Goal: Transaction & Acquisition: Purchase product/service

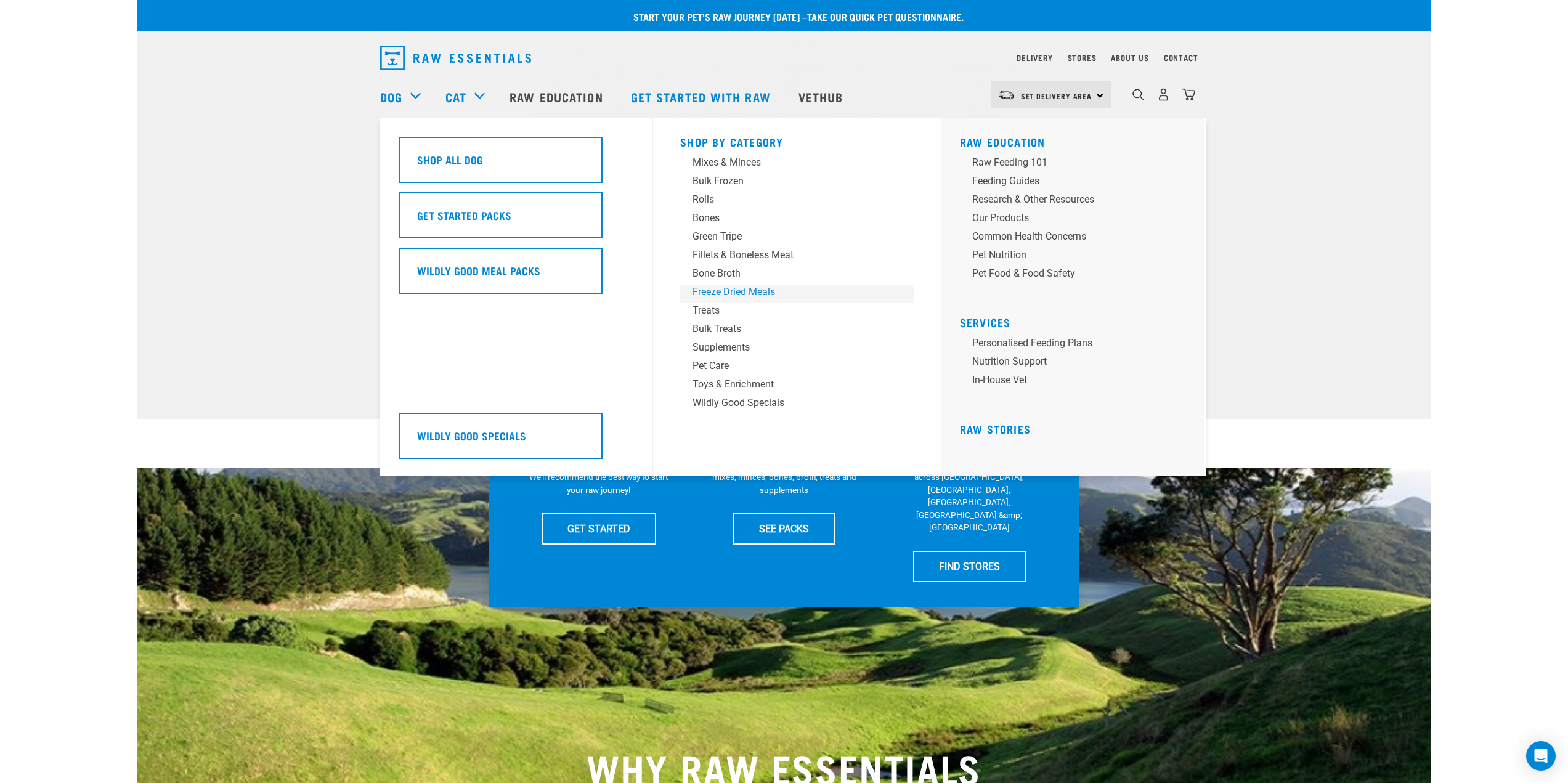
click at [724, 293] on div "Freeze Dried Meals" at bounding box center [789, 292] width 193 height 15
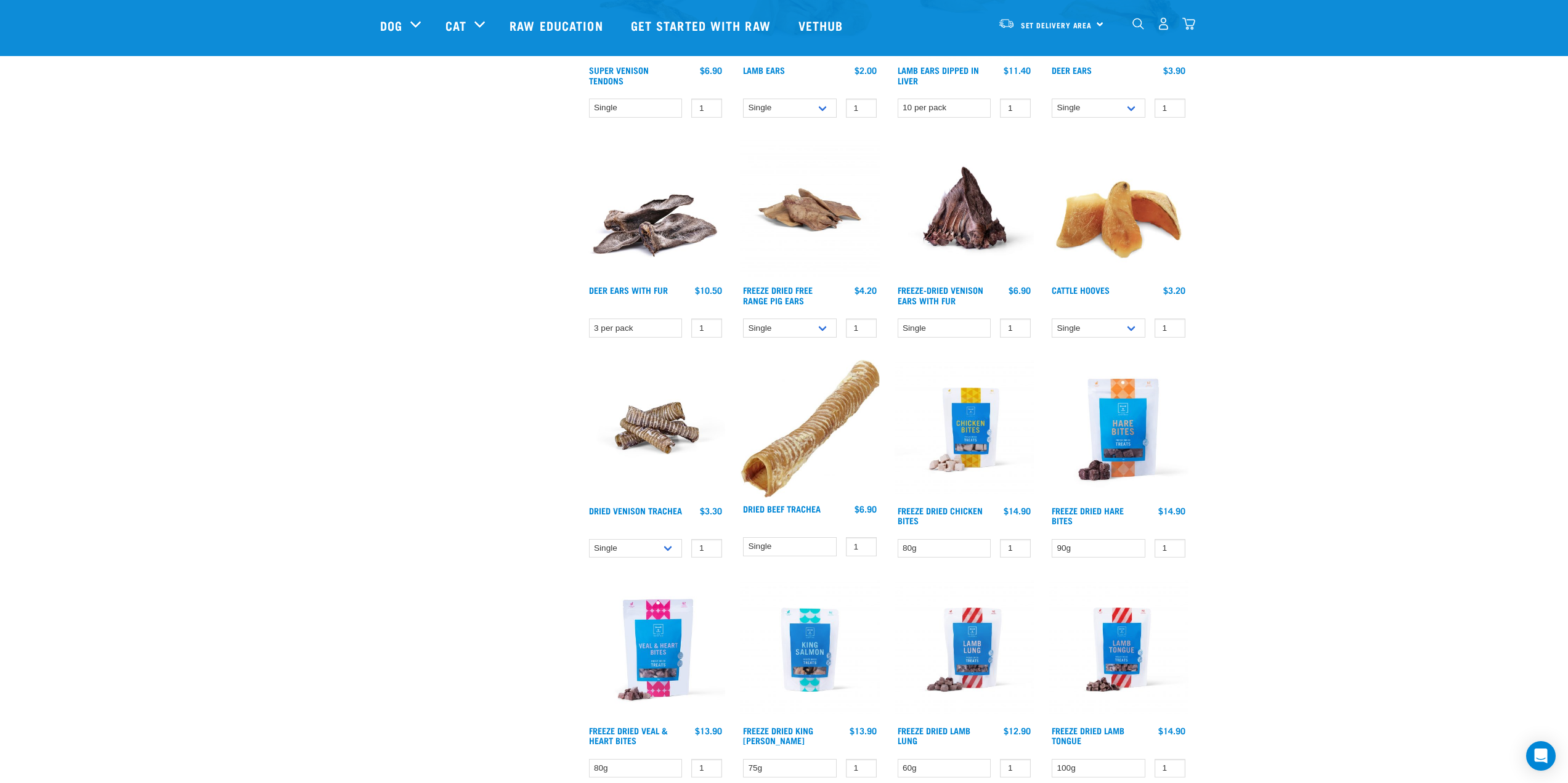
scroll to position [1170, 0]
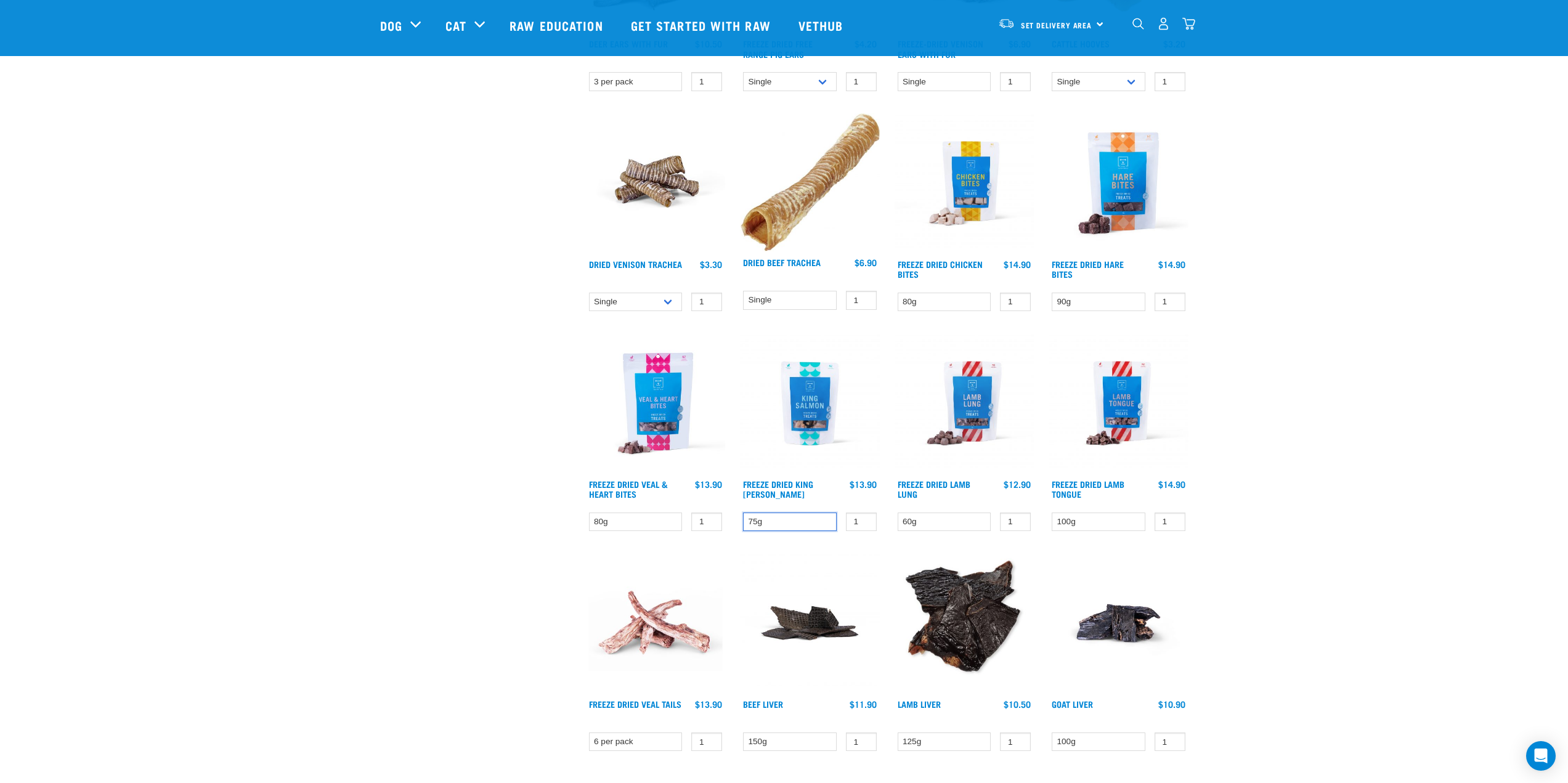
click at [790, 525] on select "75g" at bounding box center [790, 521] width 94 height 19
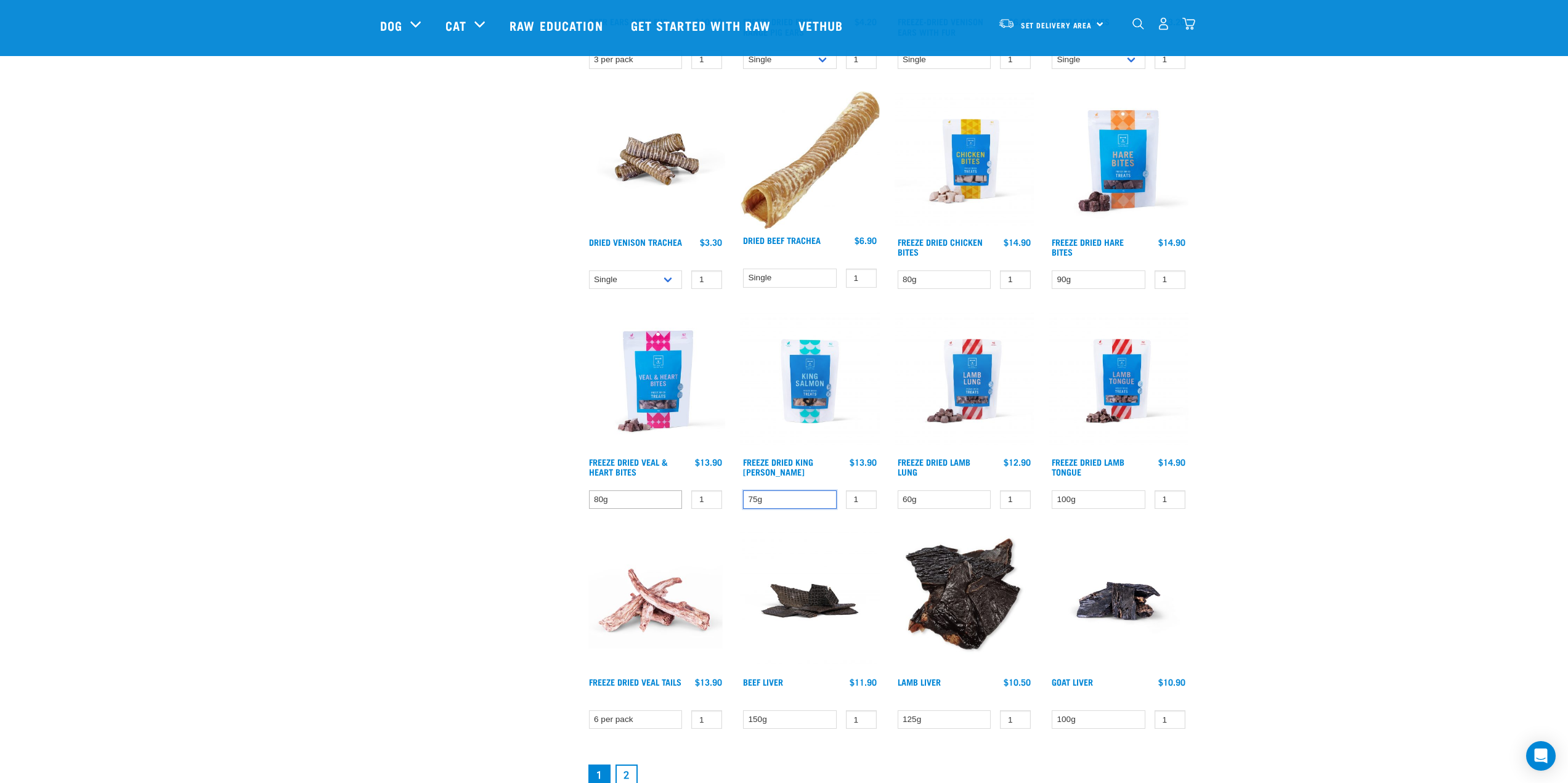
scroll to position [1294, 0]
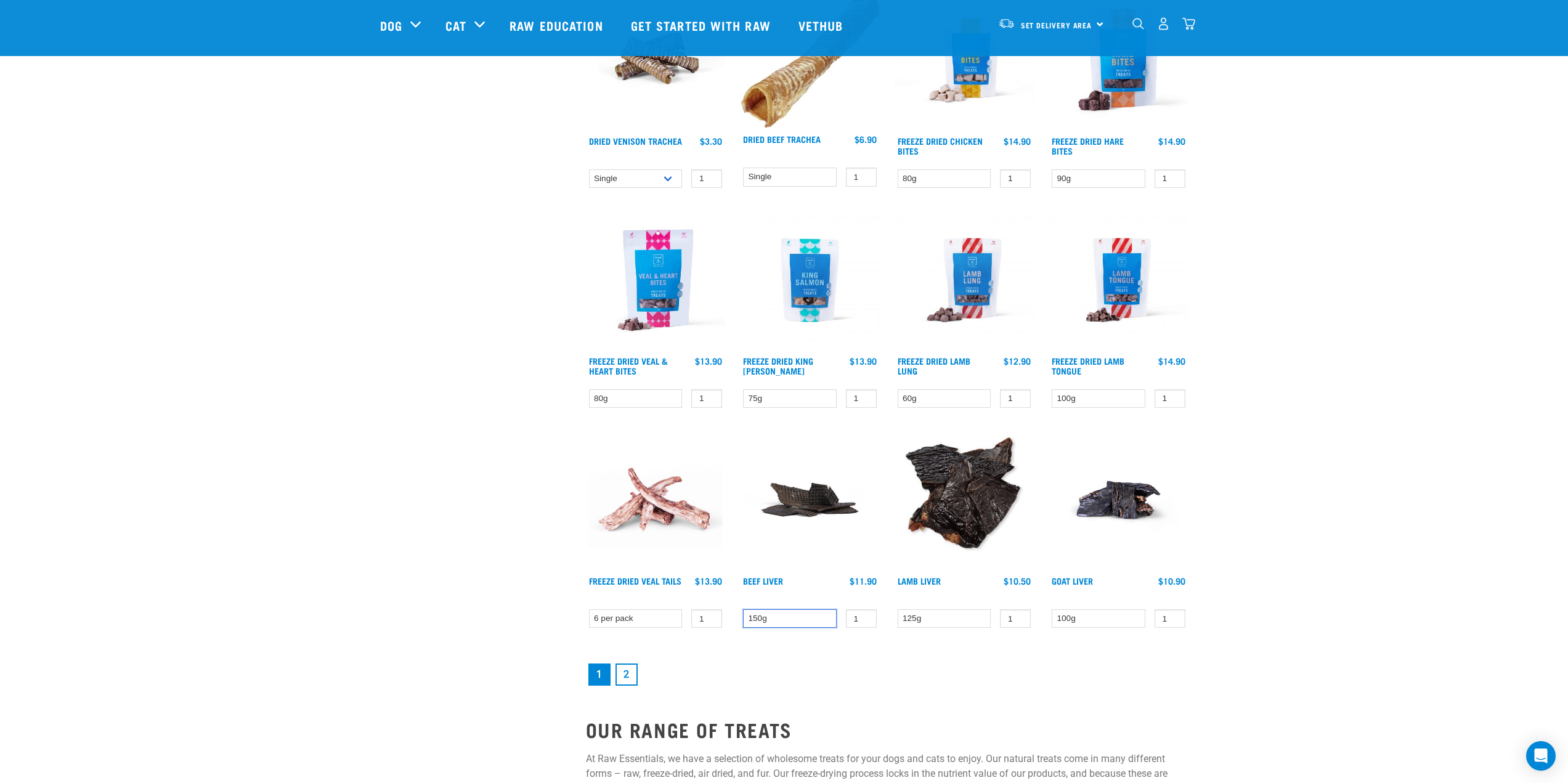
click at [800, 614] on select "150g" at bounding box center [790, 618] width 94 height 19
click at [802, 614] on select "150g" at bounding box center [790, 618] width 94 height 19
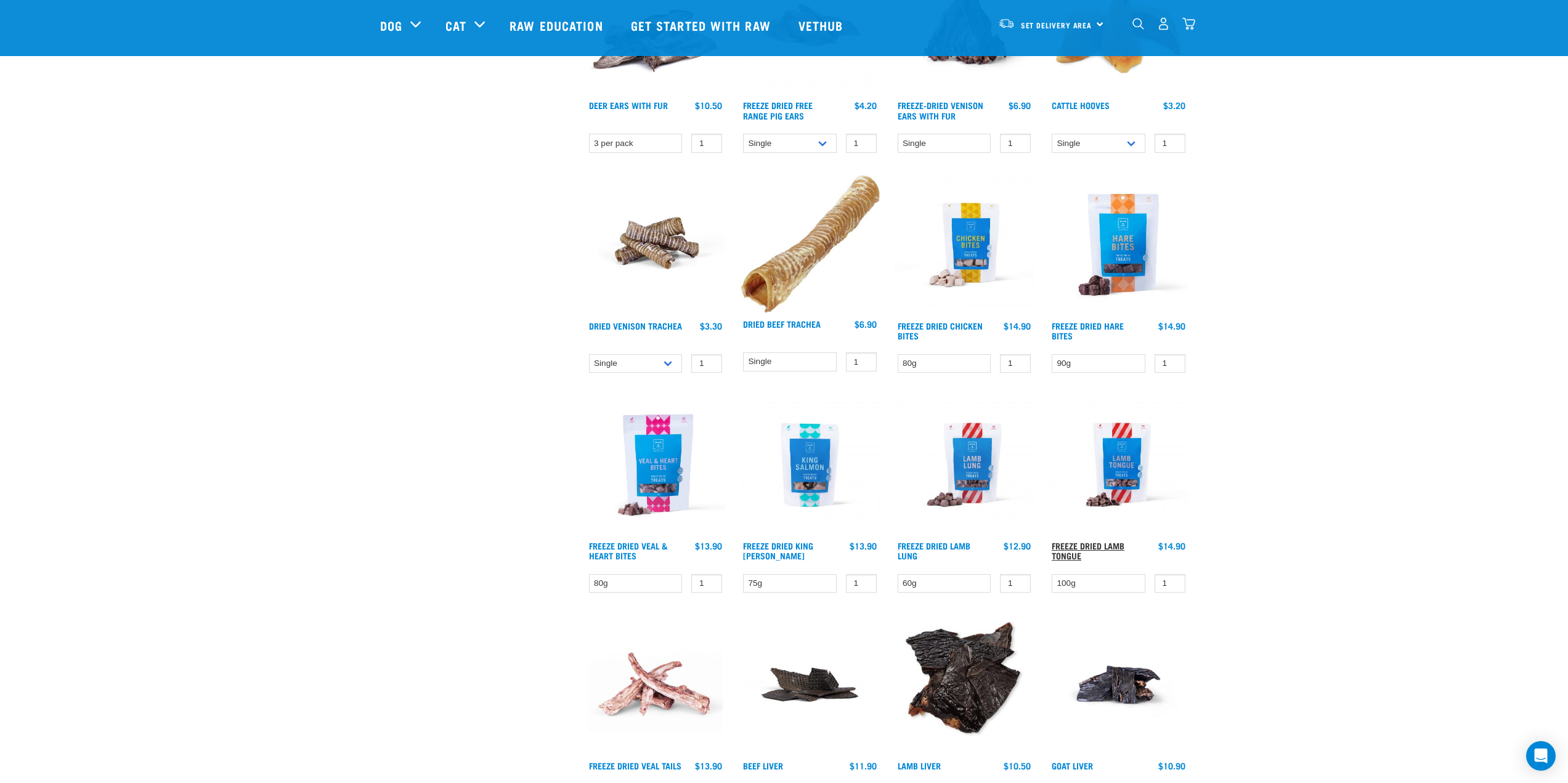
scroll to position [1232, 0]
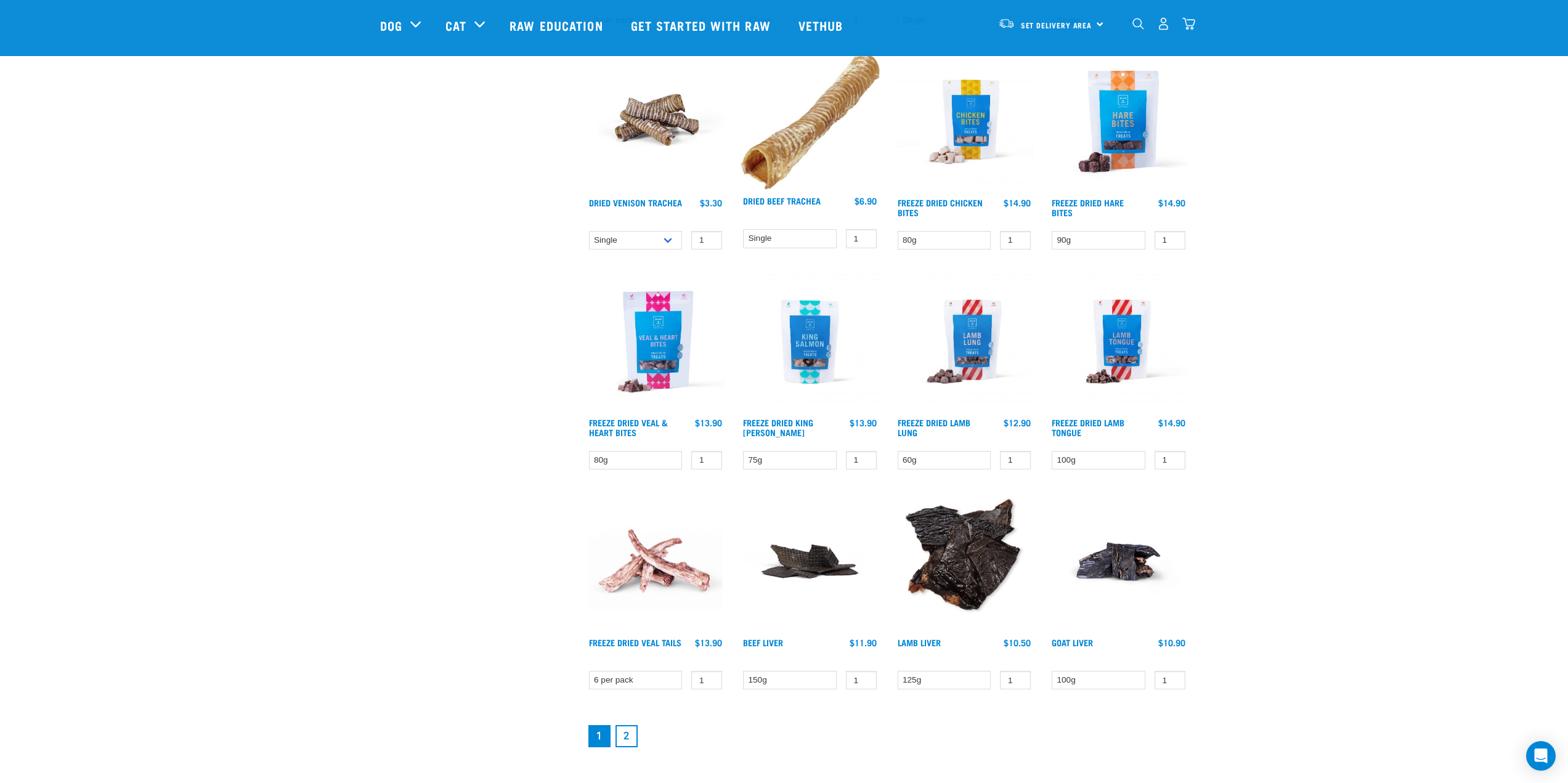
click at [629, 732] on link "2" at bounding box center [627, 736] width 22 height 22
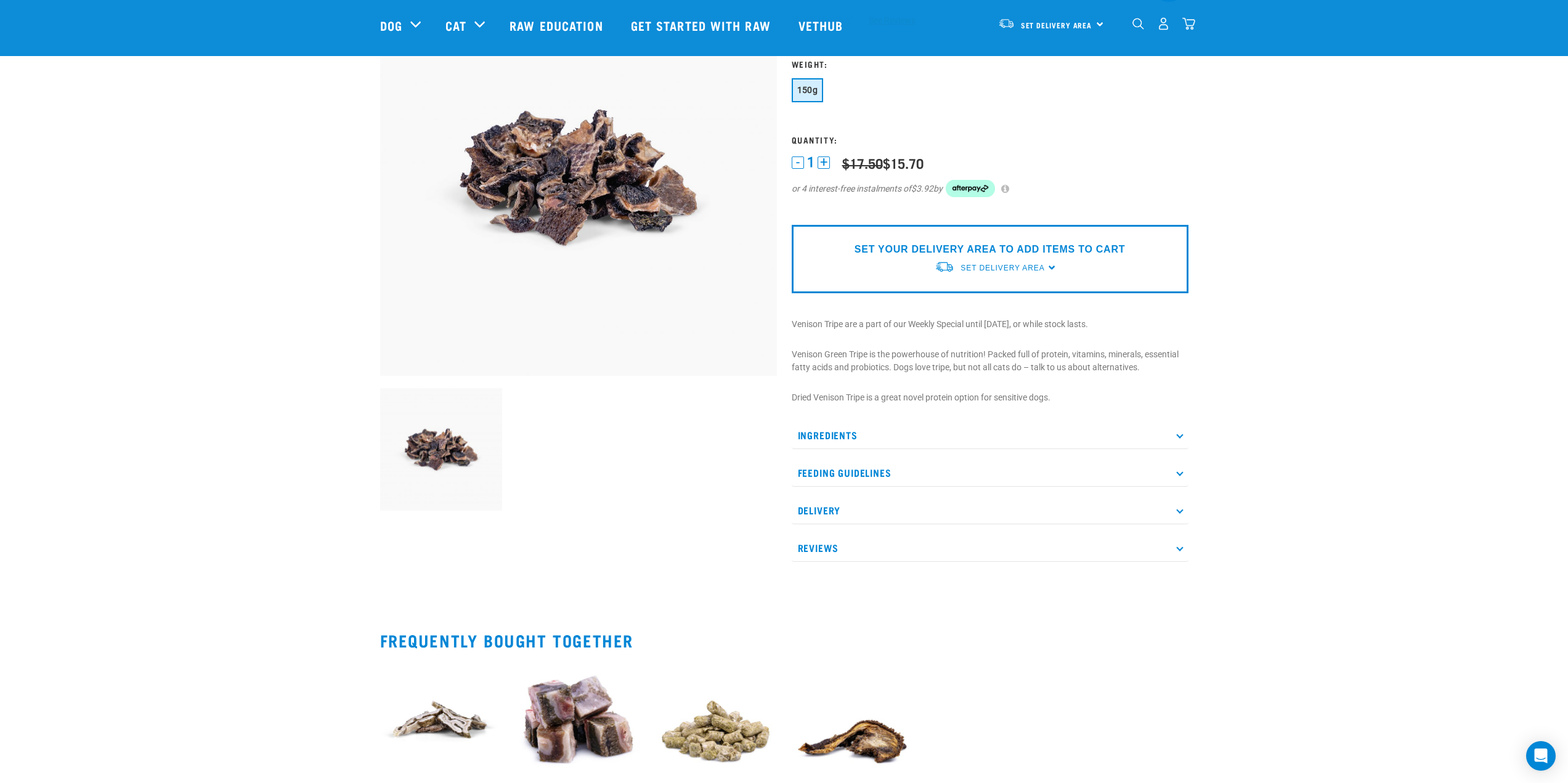
scroll to position [123, 0]
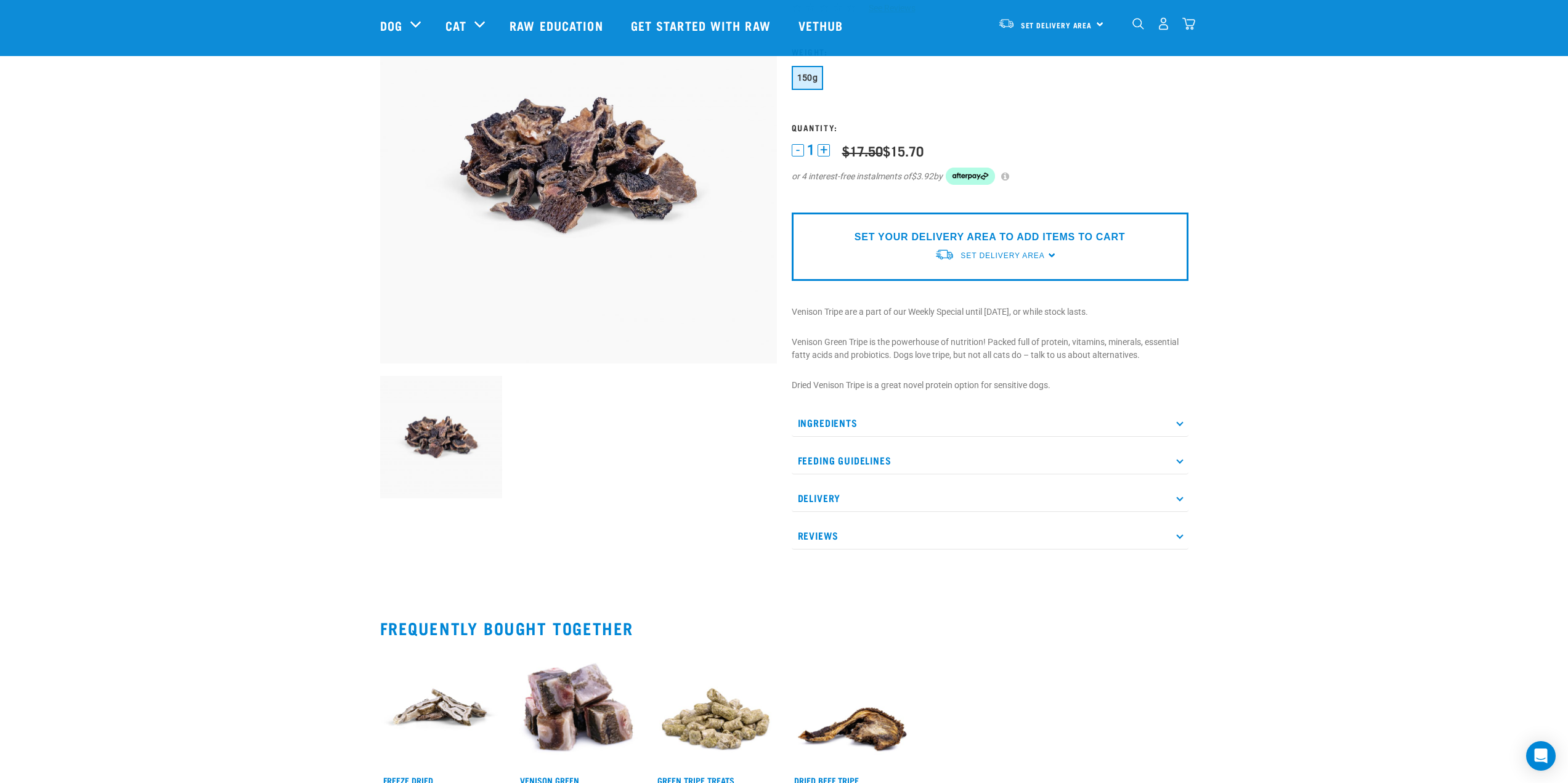
click at [908, 419] on p "Ingredients" at bounding box center [990, 423] width 396 height 28
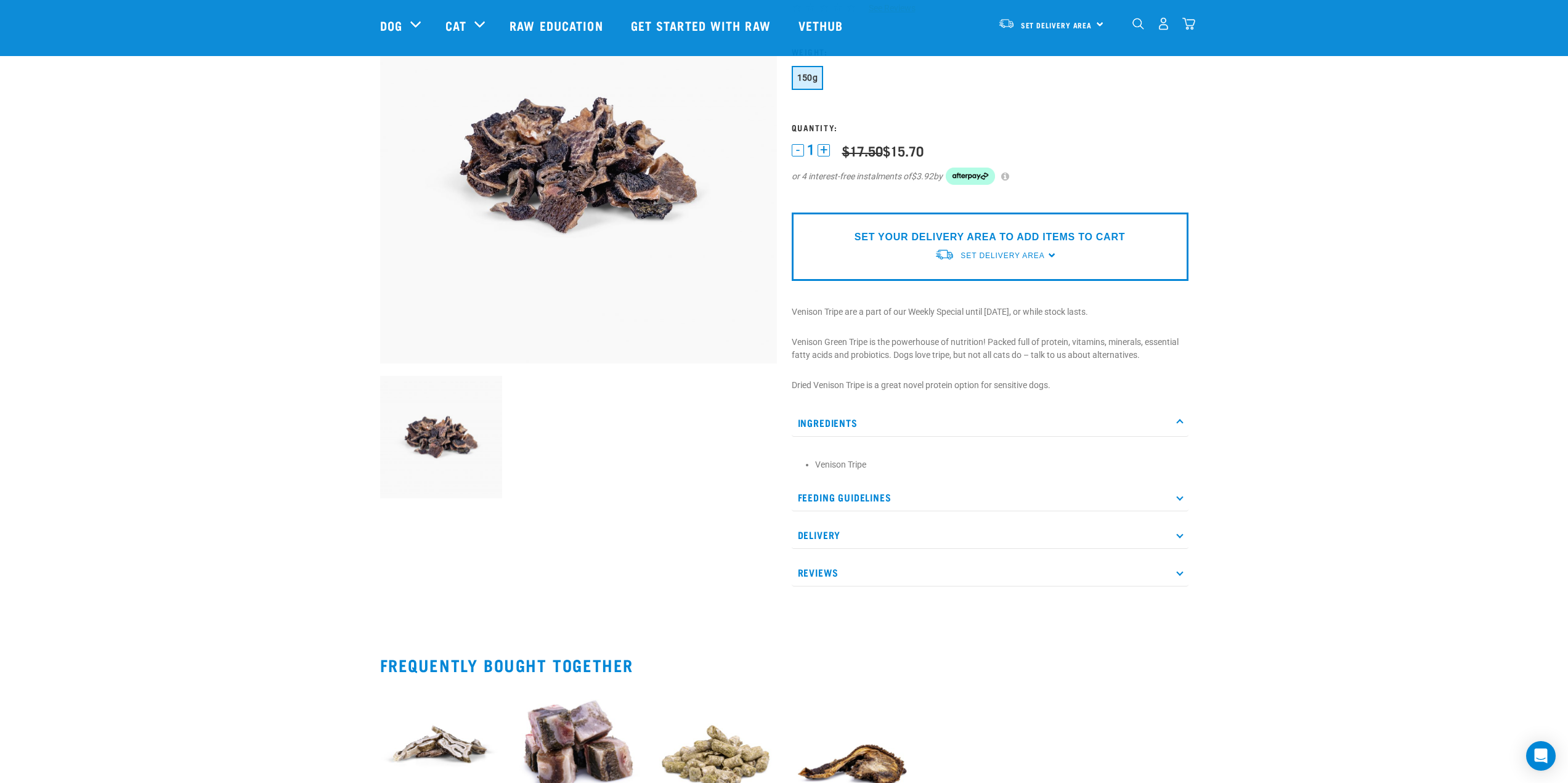
click at [908, 419] on p "Ingredients" at bounding box center [990, 423] width 396 height 28
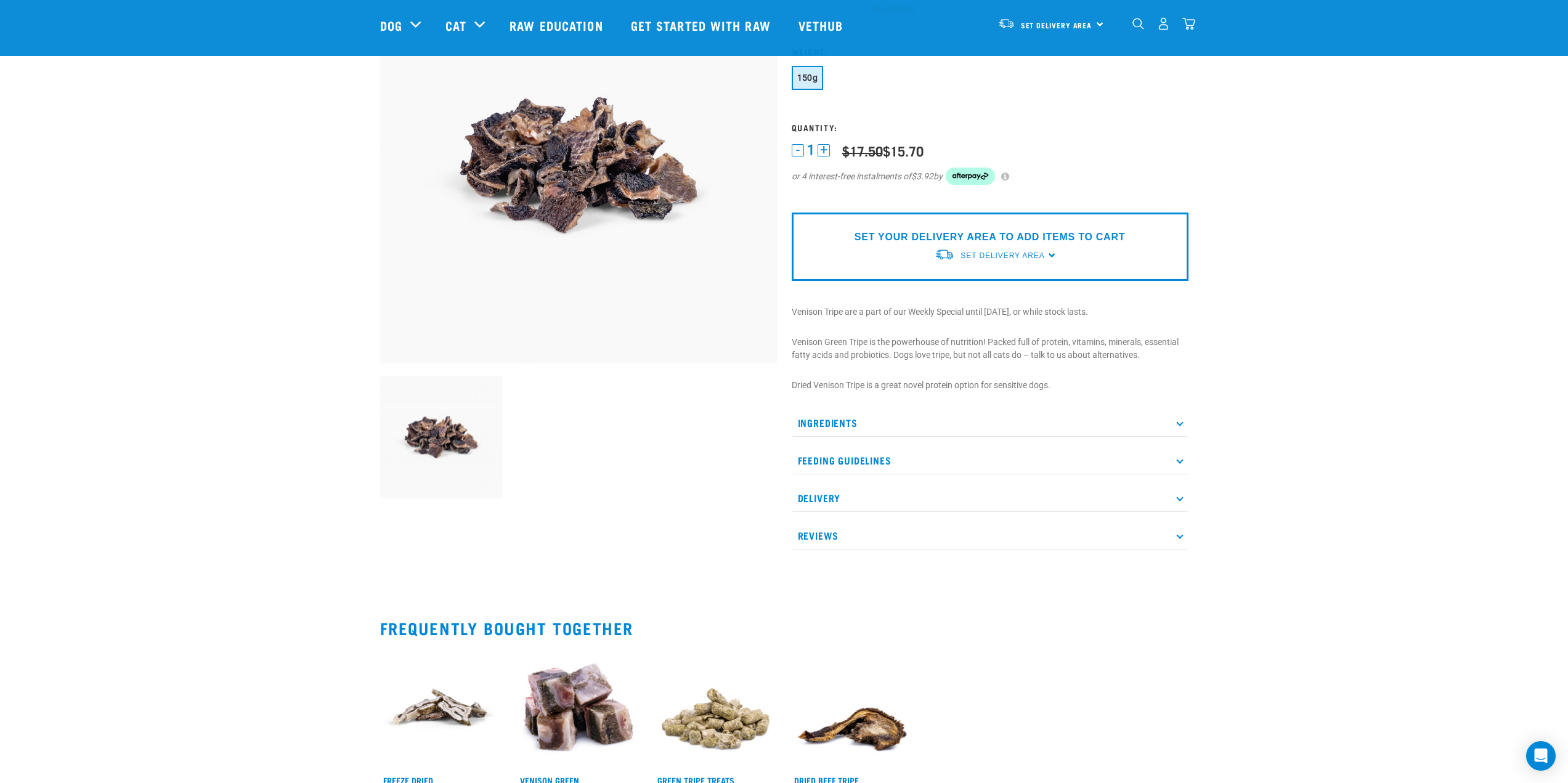
click at [897, 457] on p "Feeding Guidelines" at bounding box center [990, 461] width 396 height 28
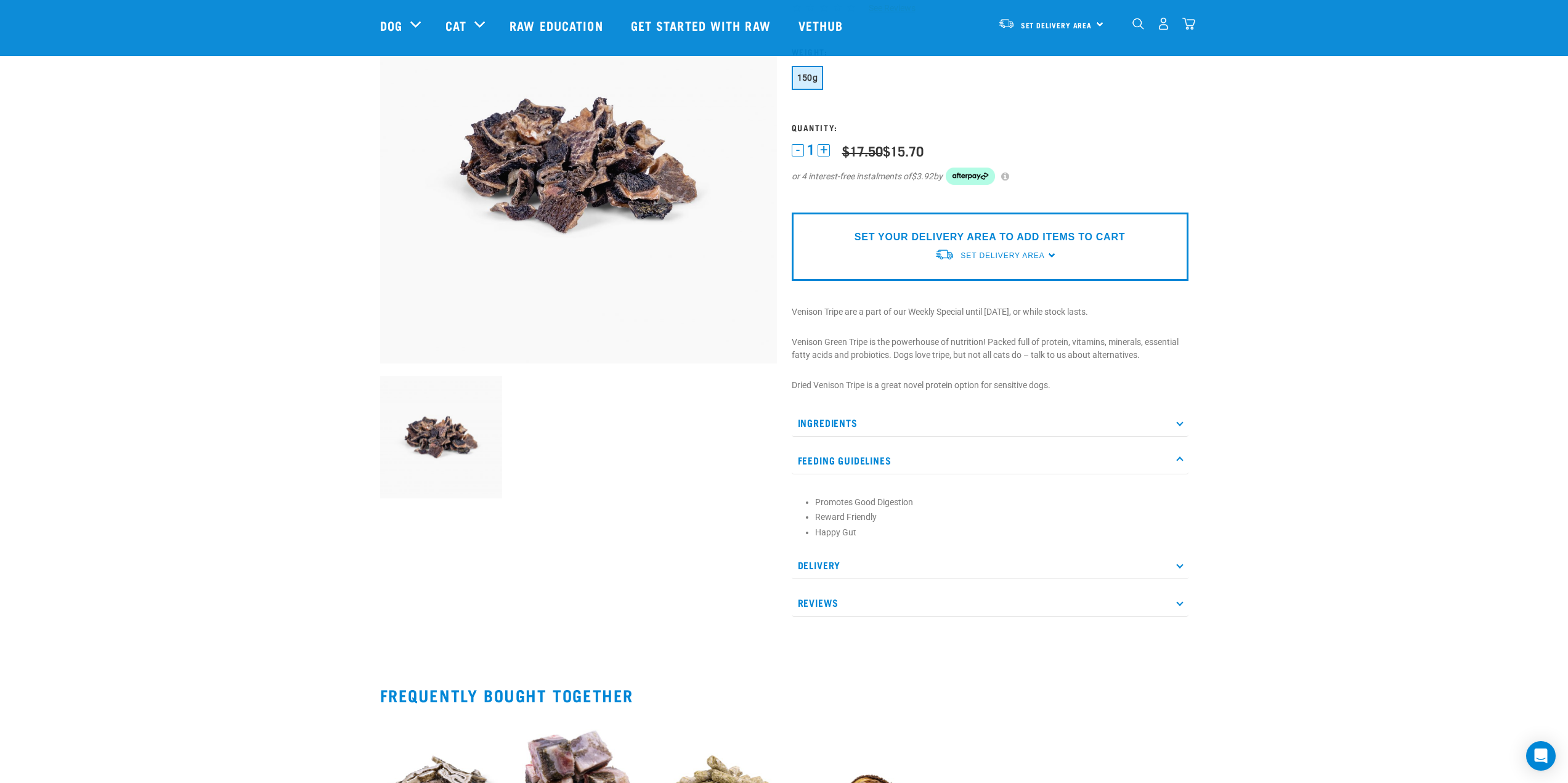
click at [897, 457] on p "Feeding Guidelines" at bounding box center [990, 461] width 396 height 28
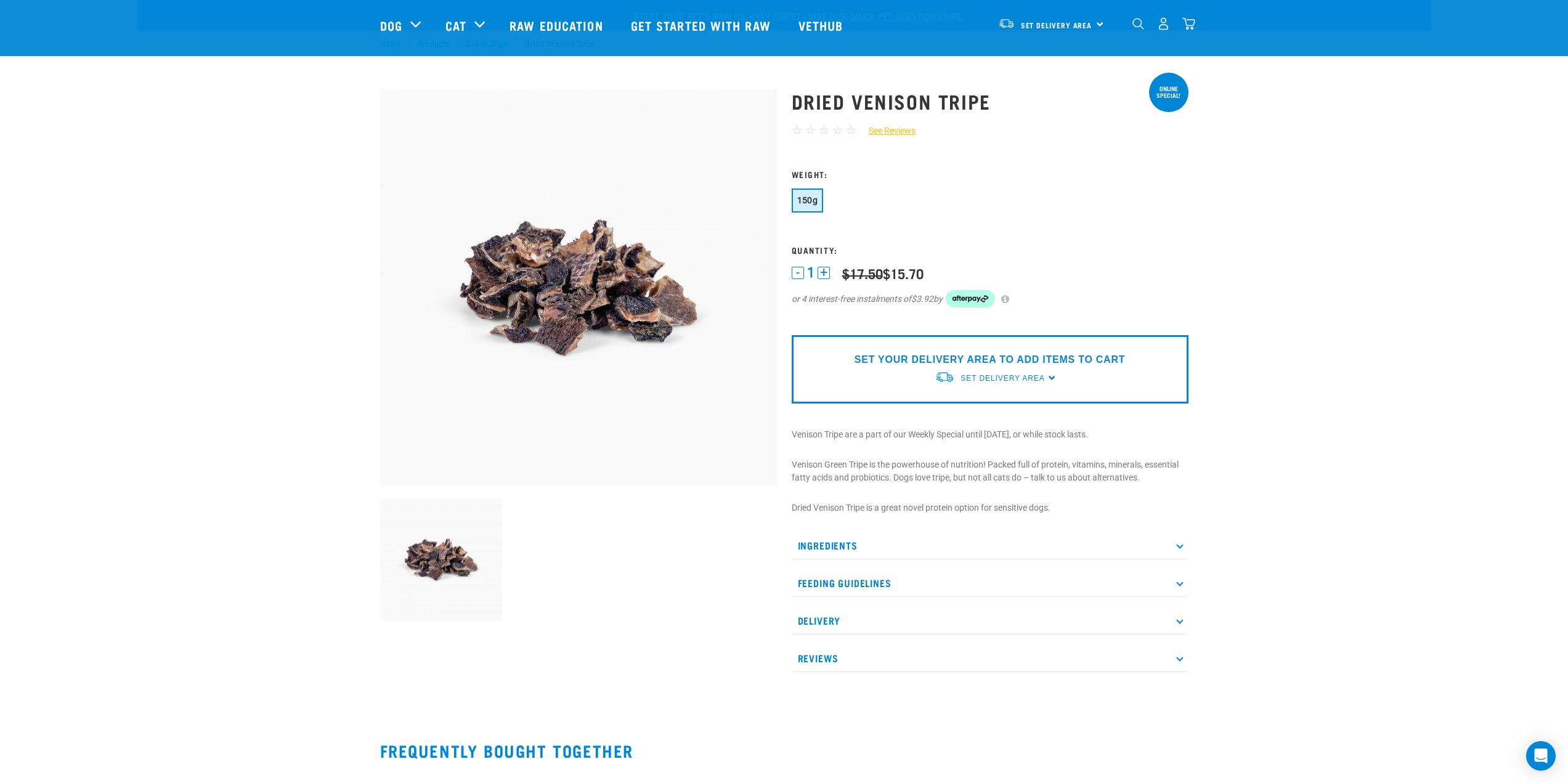
scroll to position [0, 0]
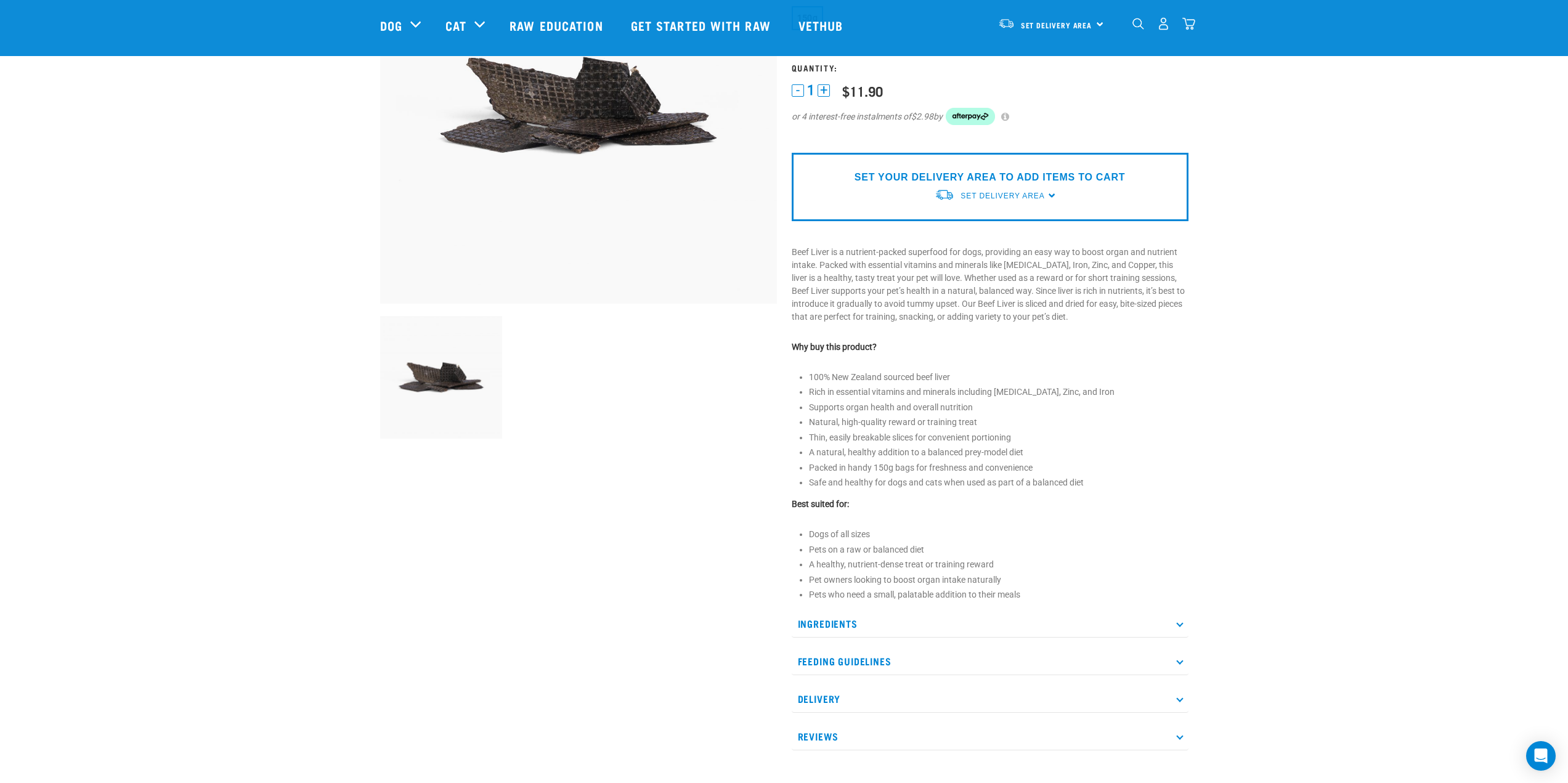
scroll to position [185, 0]
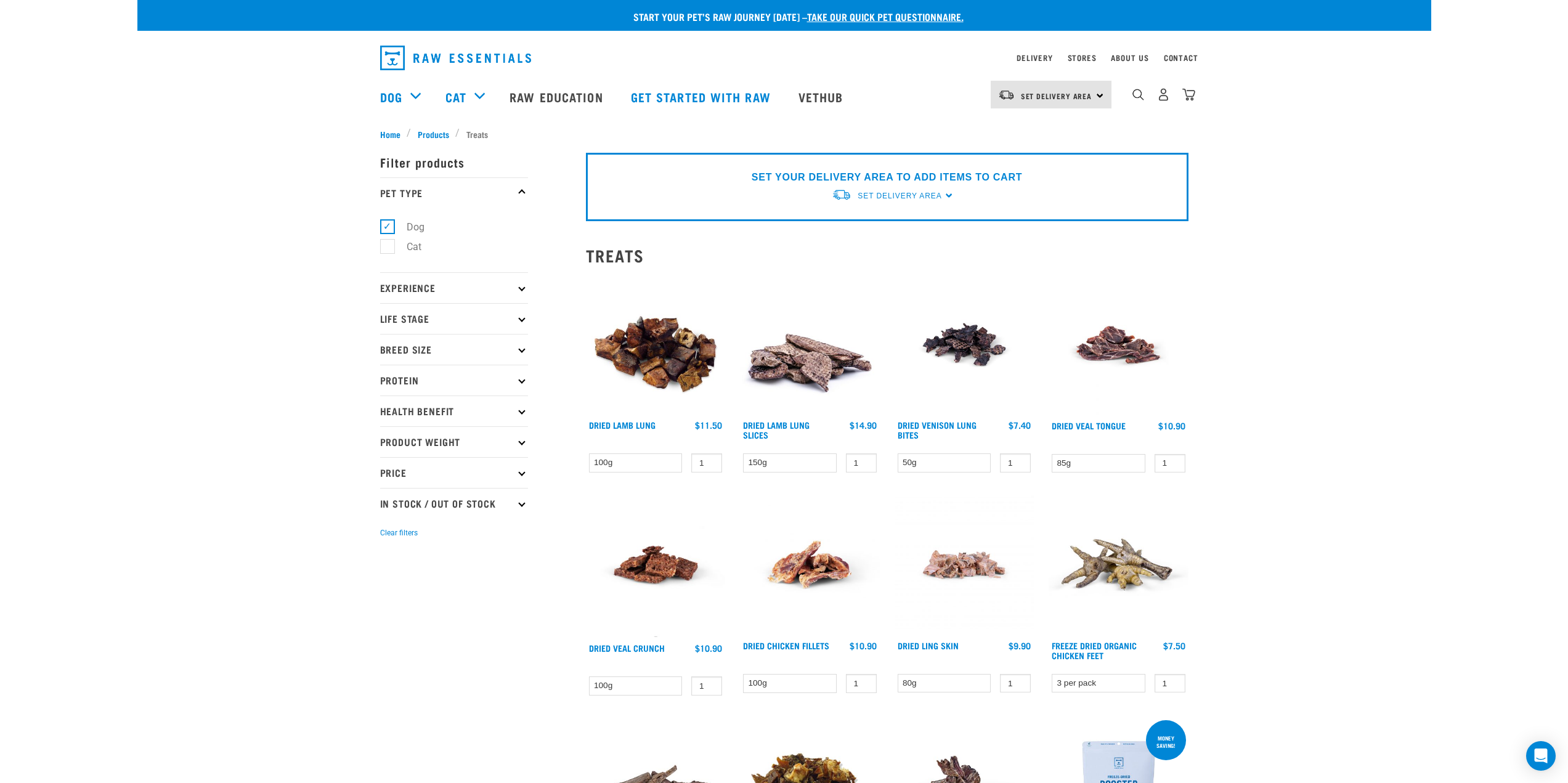
click at [633, 466] on select "100g" at bounding box center [636, 462] width 94 height 19
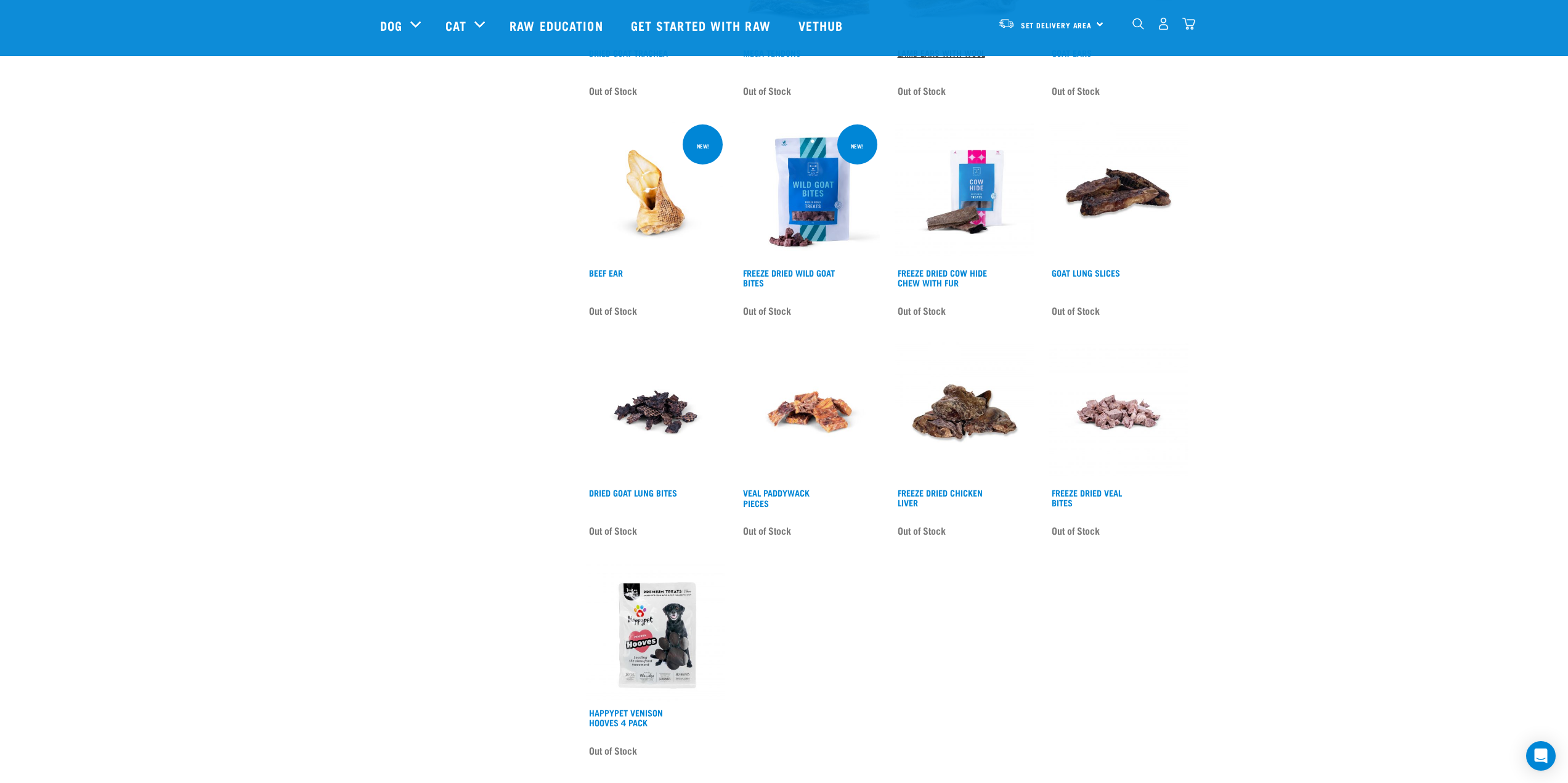
scroll to position [1170, 0]
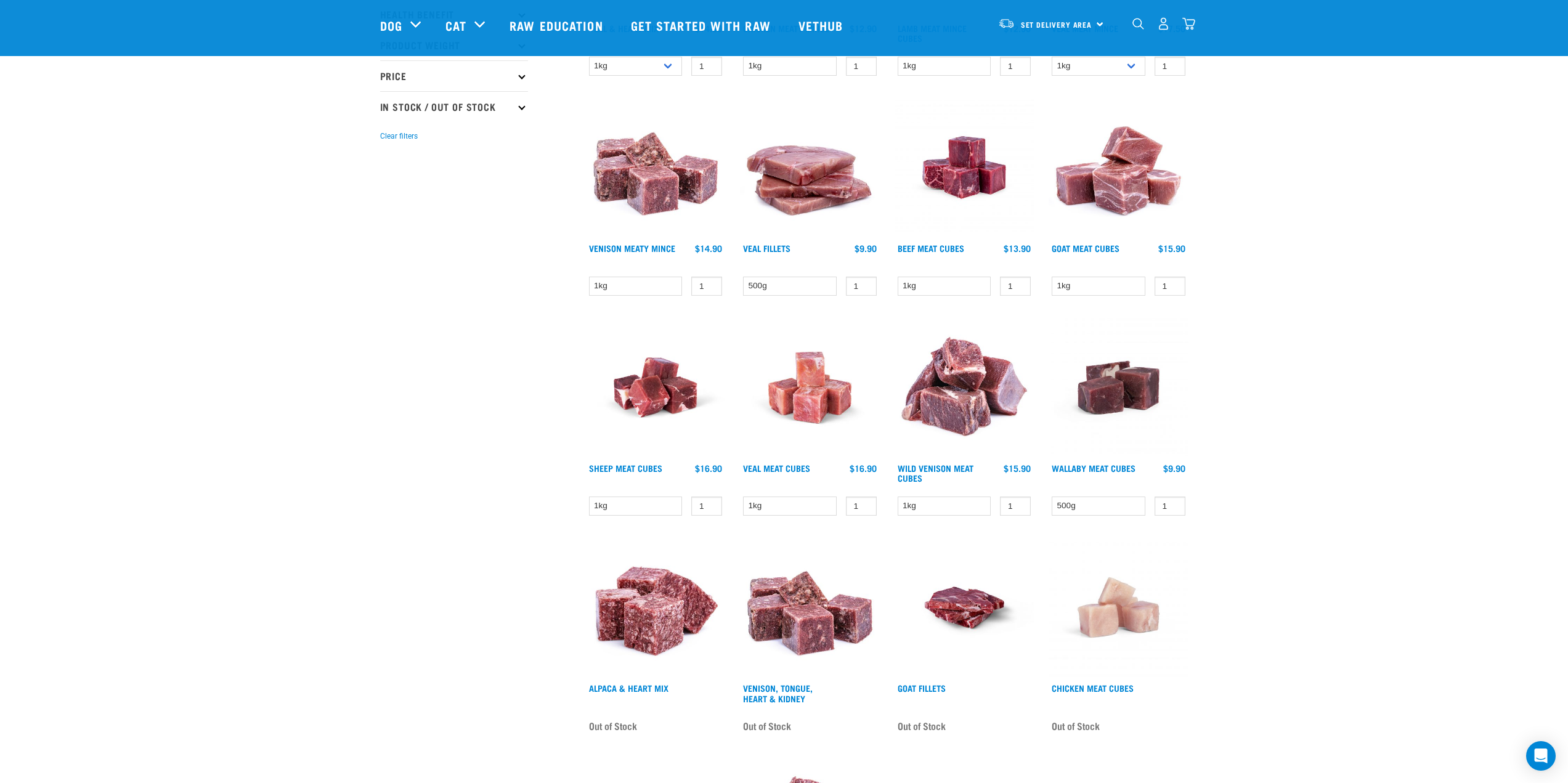
scroll to position [308, 0]
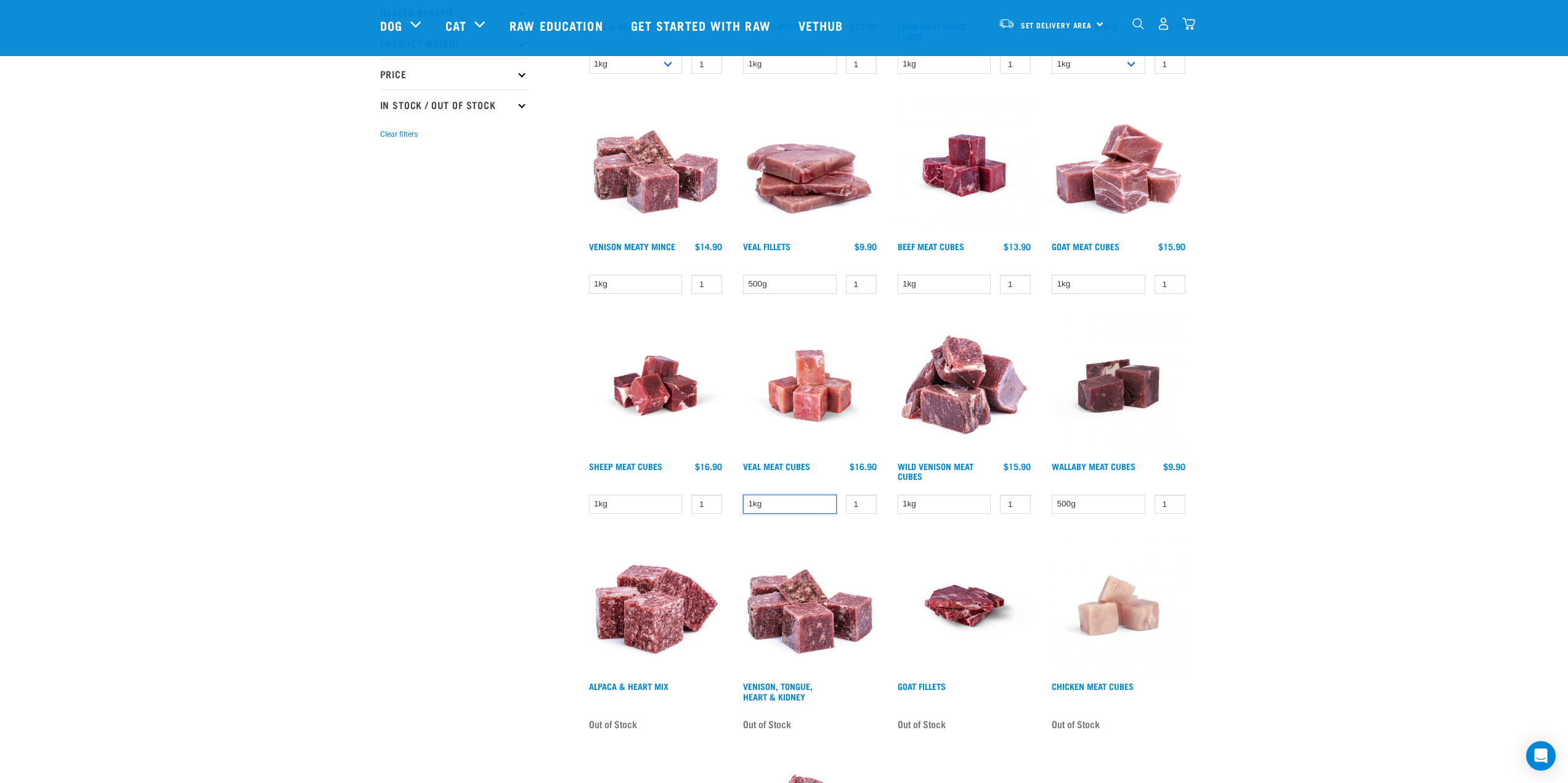
click at [813, 505] on select "1kg" at bounding box center [790, 504] width 94 height 19
click at [814, 504] on select "1kg" at bounding box center [790, 504] width 94 height 19
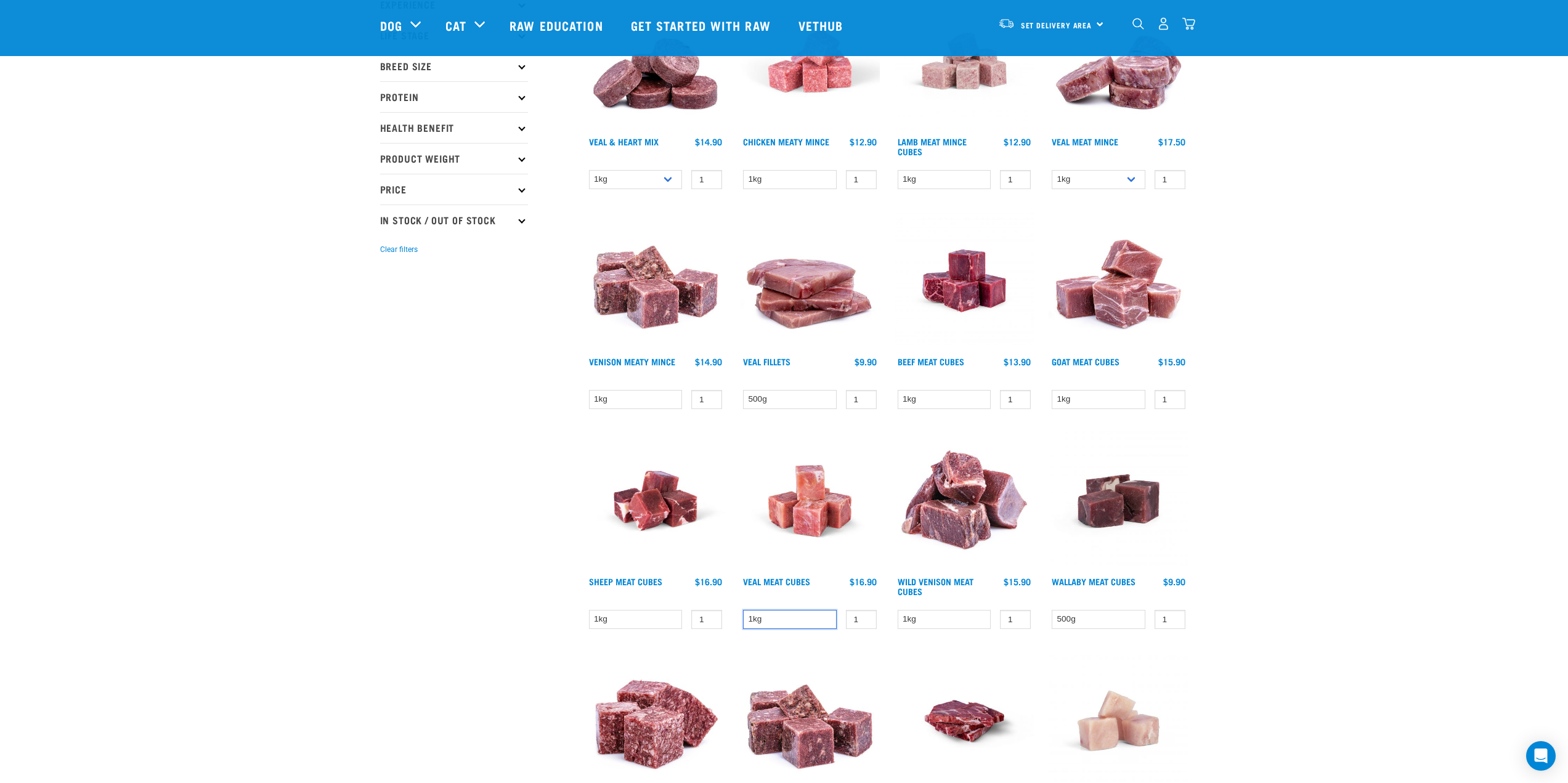
scroll to position [62, 0]
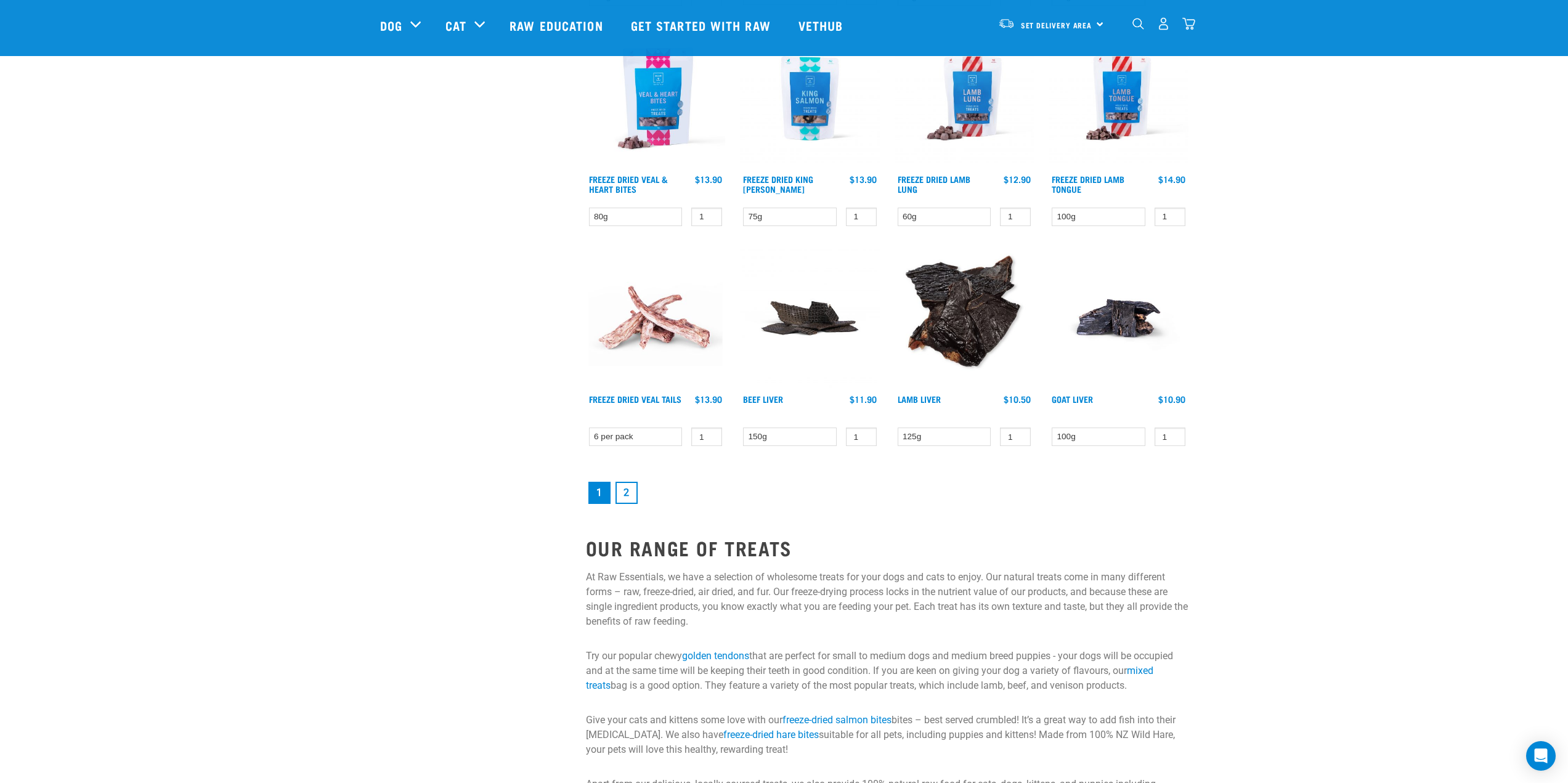
scroll to position [1479, 0]
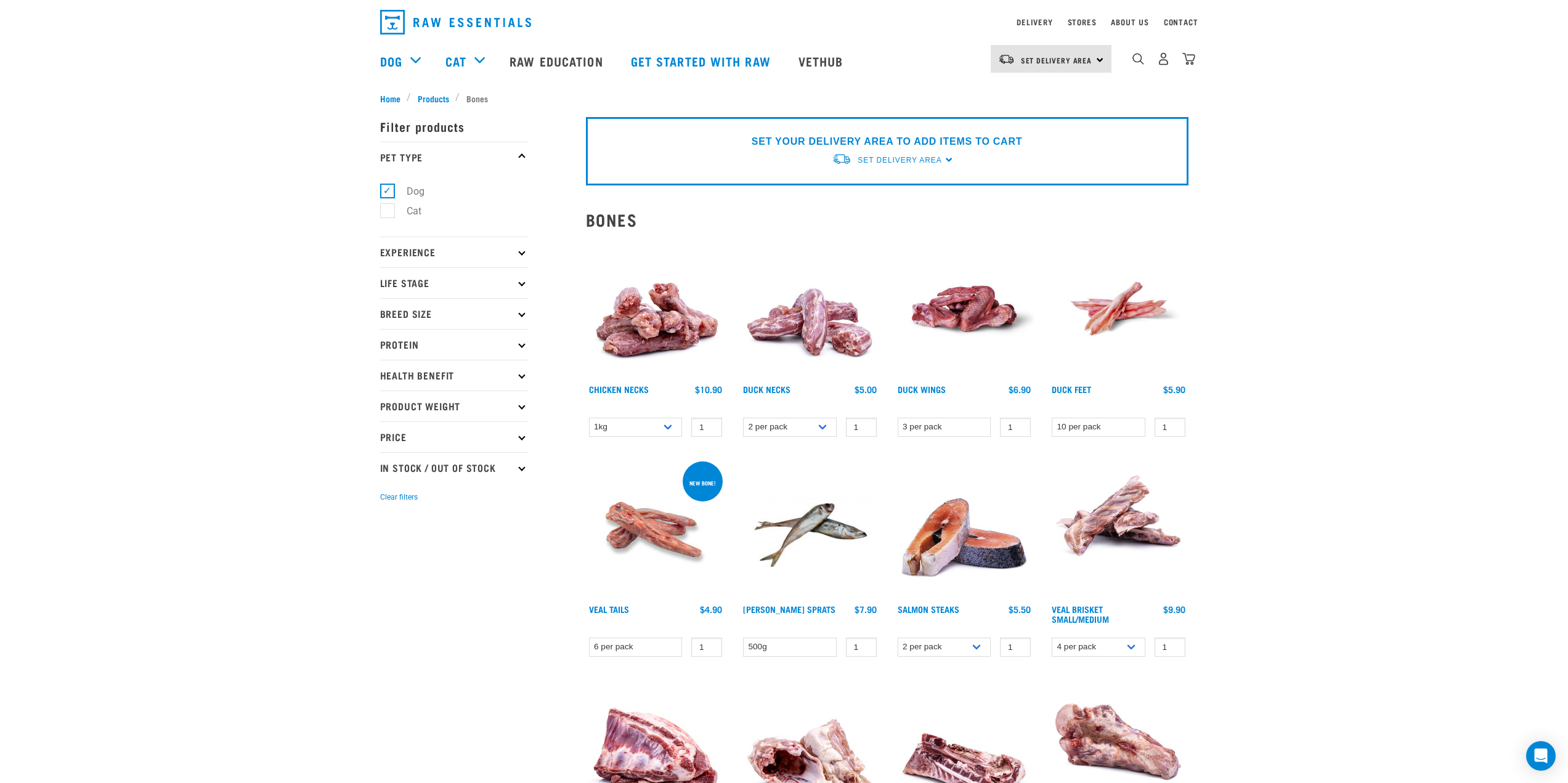
scroll to position [185, 0]
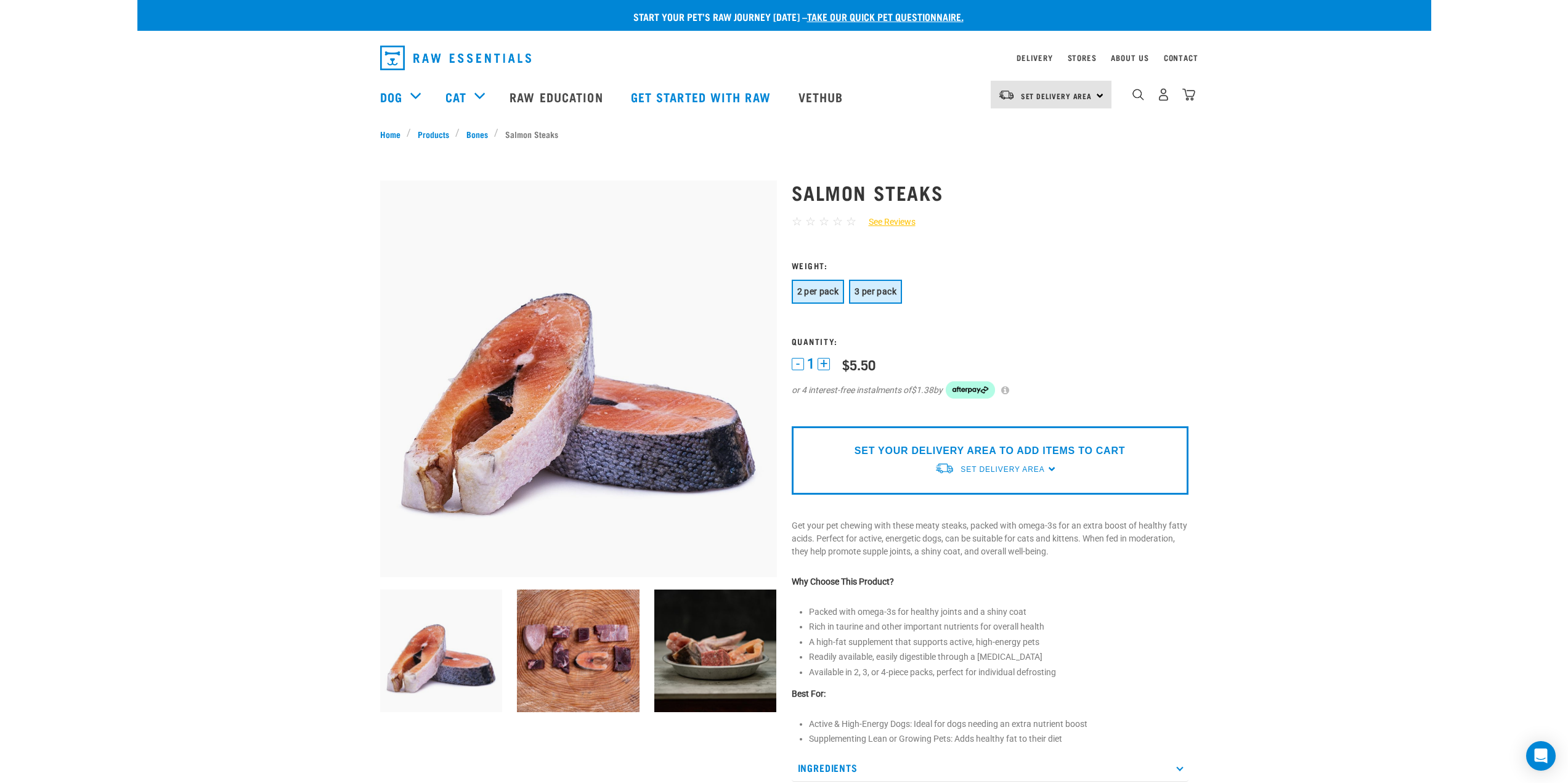
click at [857, 291] on span "3 per pack" at bounding box center [875, 291] width 42 height 10
click at [808, 287] on span "2 per pack" at bounding box center [817, 291] width 42 height 10
